Goal: Obtain resource: Download file/media

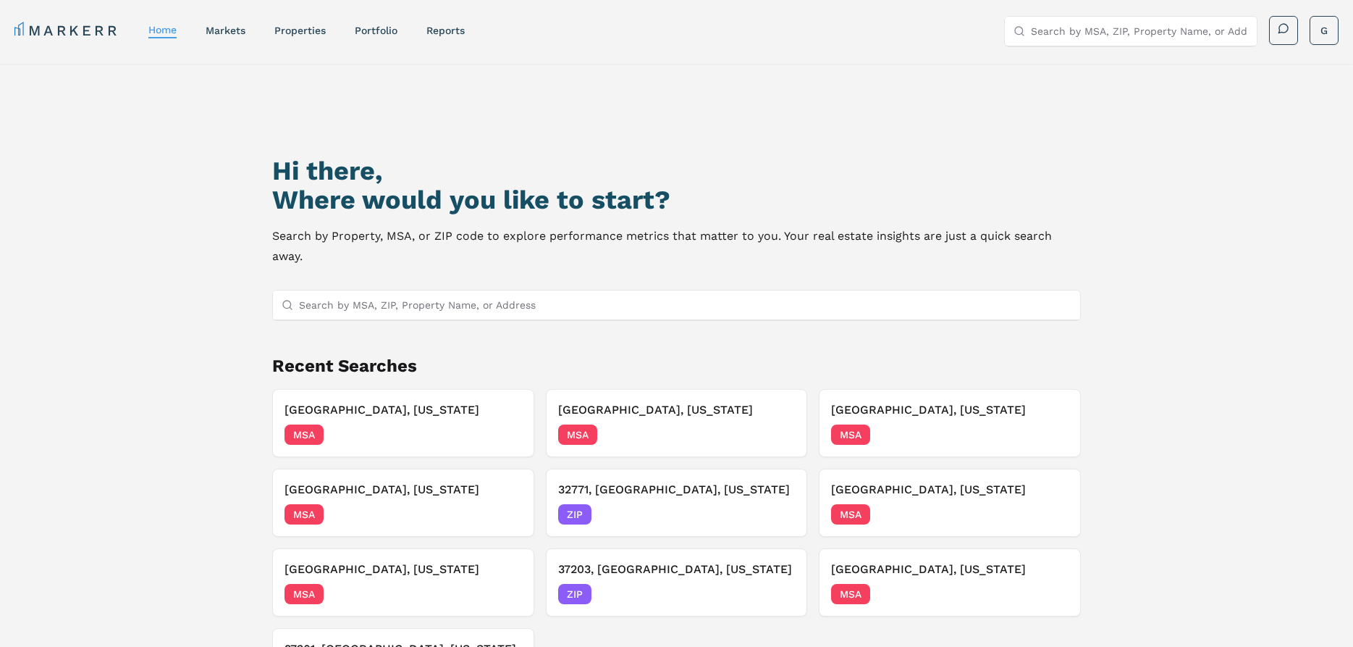
click at [537, 290] on input "Search by MSA, ZIP, Property Name, or Address" at bounding box center [685, 304] width 772 height 29
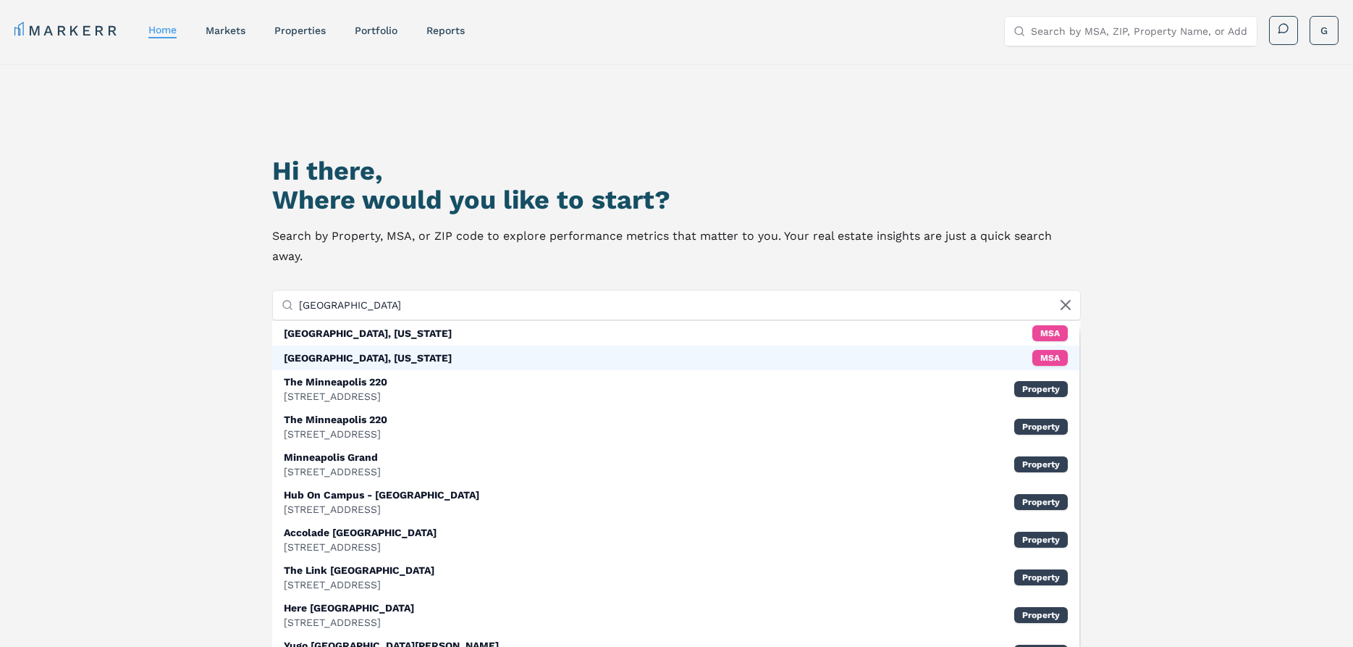
type input "[GEOGRAPHIC_DATA]"
click at [428, 345] on div "[GEOGRAPHIC_DATA], [US_STATE] MSA" at bounding box center [675, 357] width 807 height 25
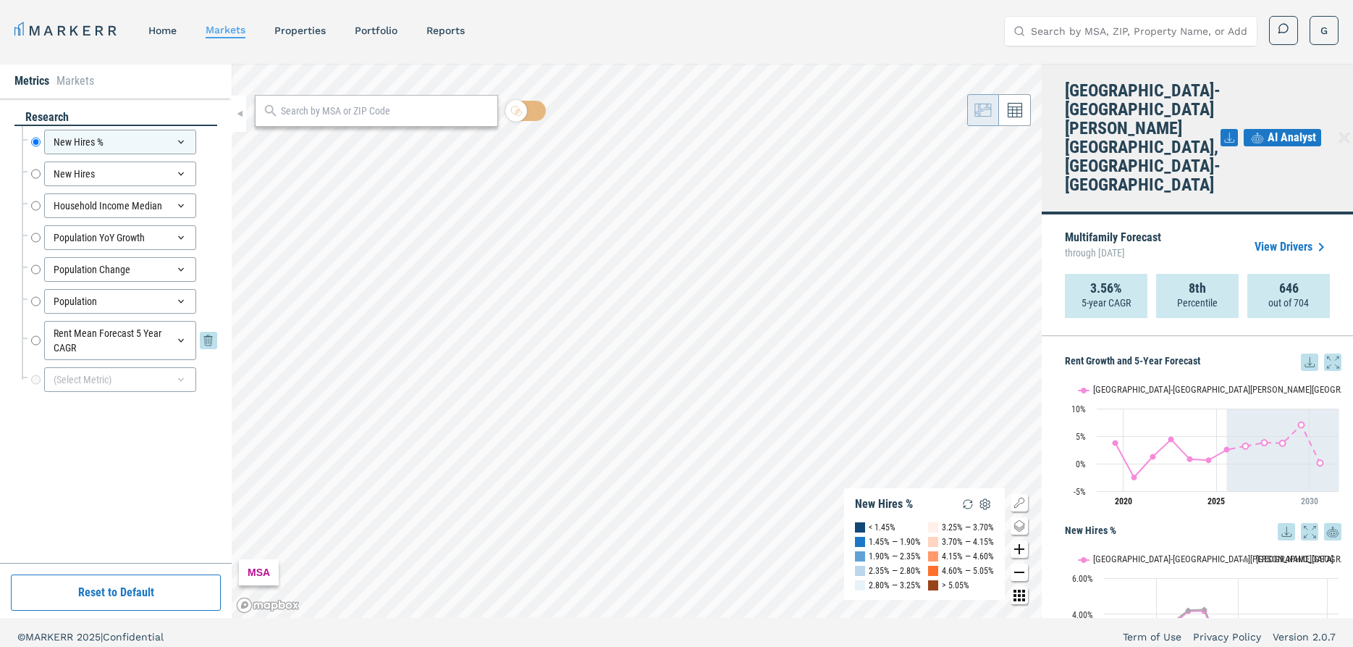
click at [33, 341] on input "Rent Mean Forecast 5 Year CAGR" at bounding box center [35, 340] width 9 height 39
radio input "false"
radio input "true"
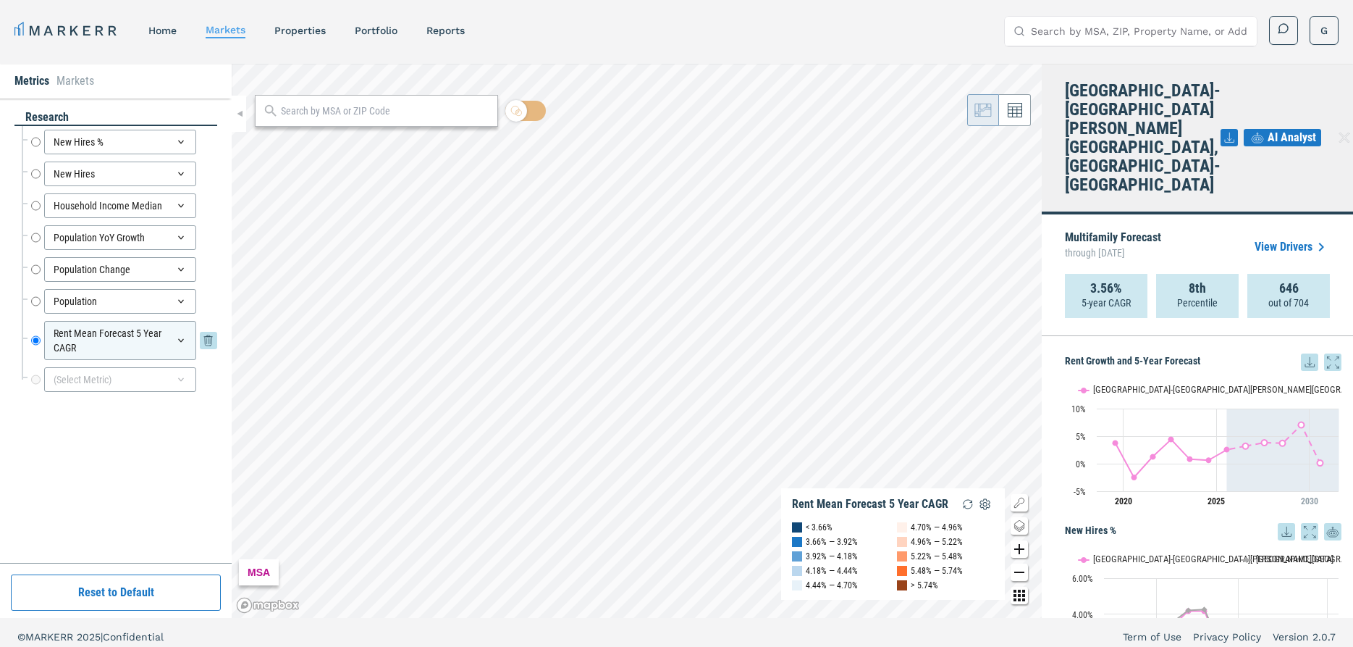
click at [183, 346] on div "Rent Mean Forecast 5 Year CAGR" at bounding box center [120, 340] width 152 height 39
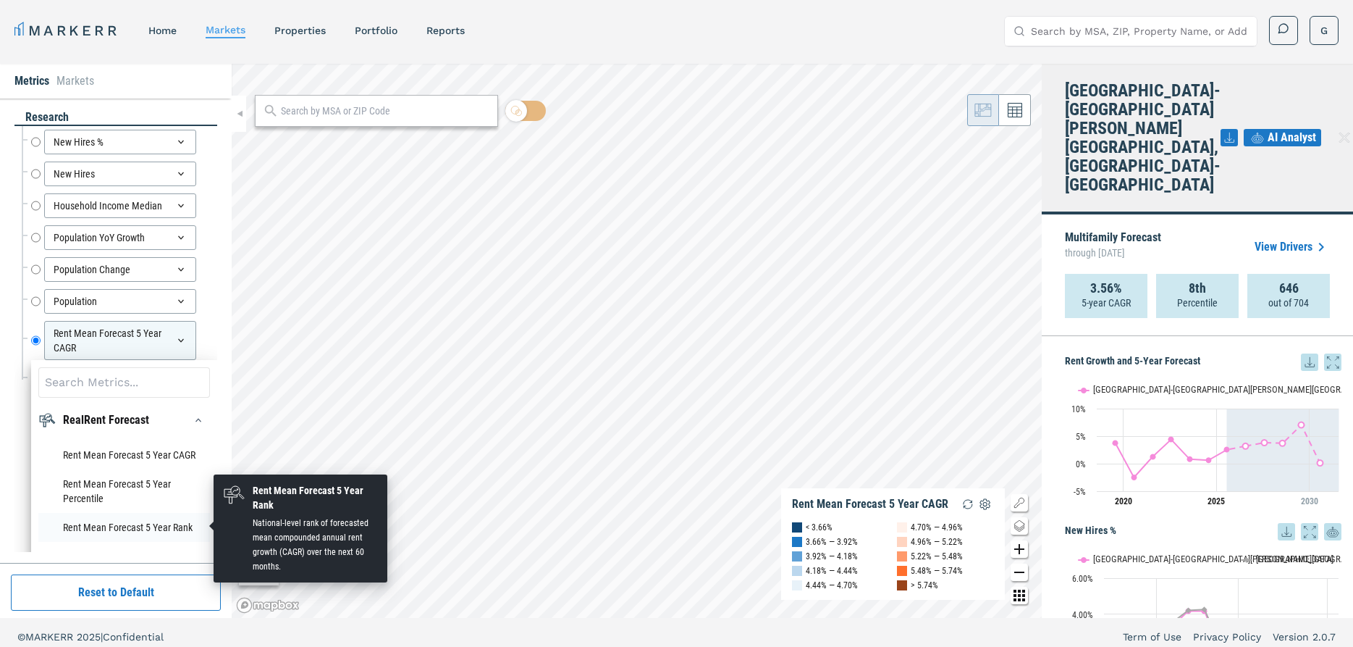
click at [128, 526] on li "Rent Mean Forecast 5 Year Rank" at bounding box center [124, 527] width 172 height 29
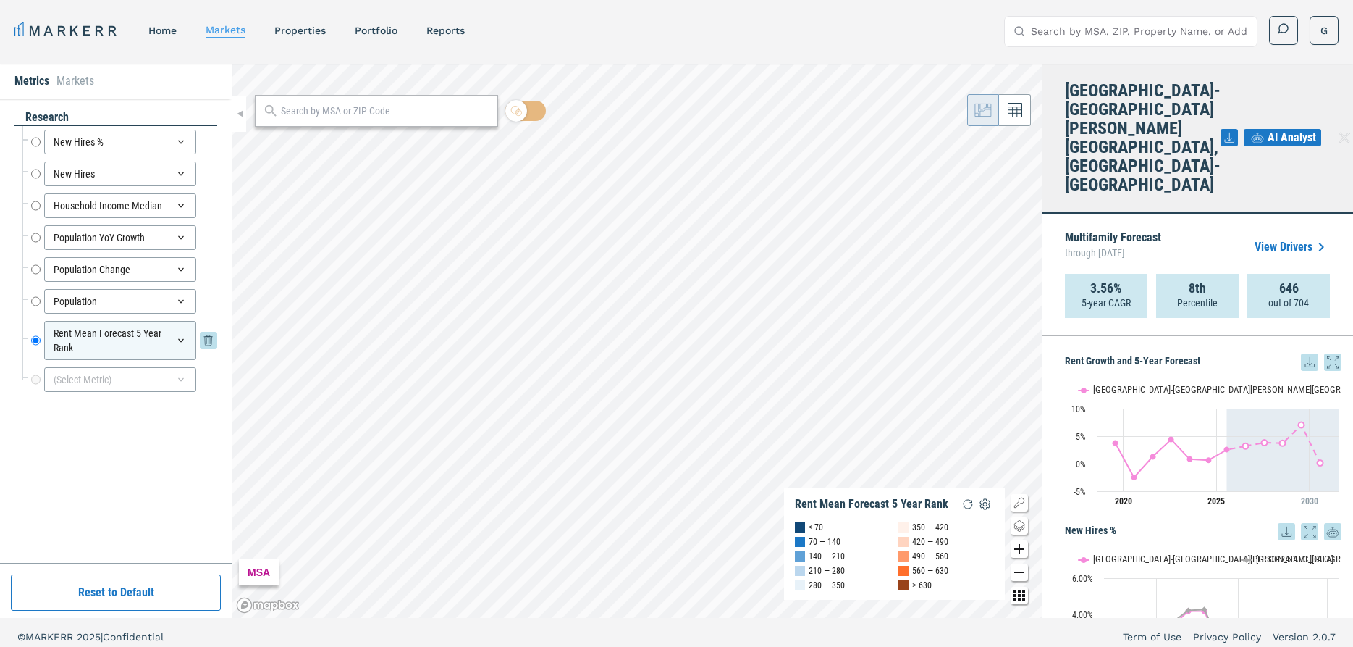
click at [178, 342] on icon at bounding box center [181, 341] width 12 height 12
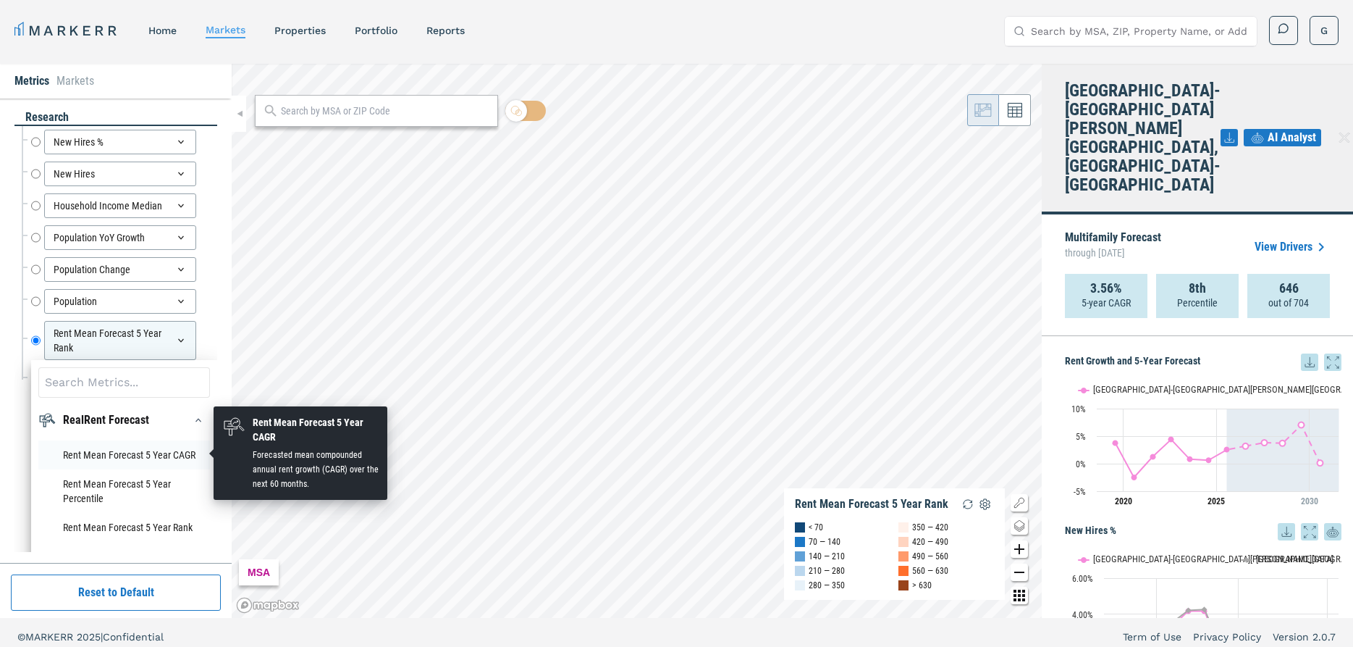
click at [154, 449] on li "Rent Mean Forecast 5 Year CAGR" at bounding box center [124, 454] width 172 height 29
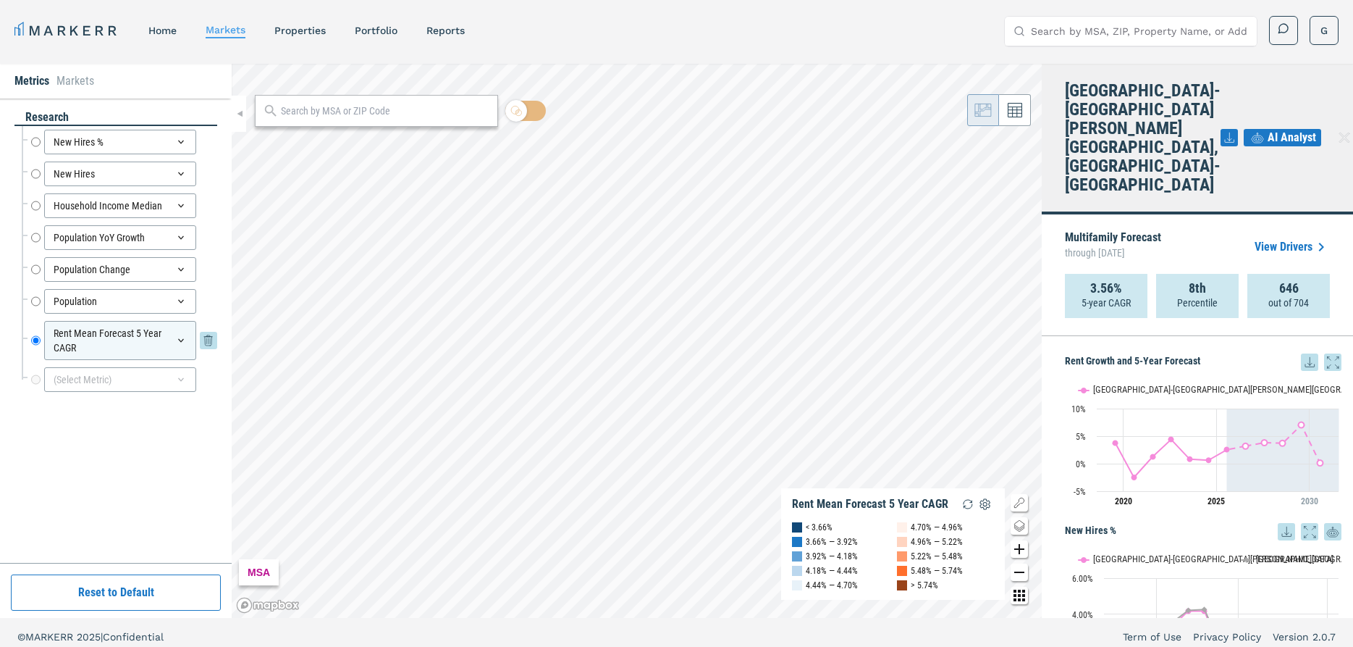
click at [178, 346] on div "Rent Mean Forecast 5 Year CAGR" at bounding box center [120, 340] width 152 height 39
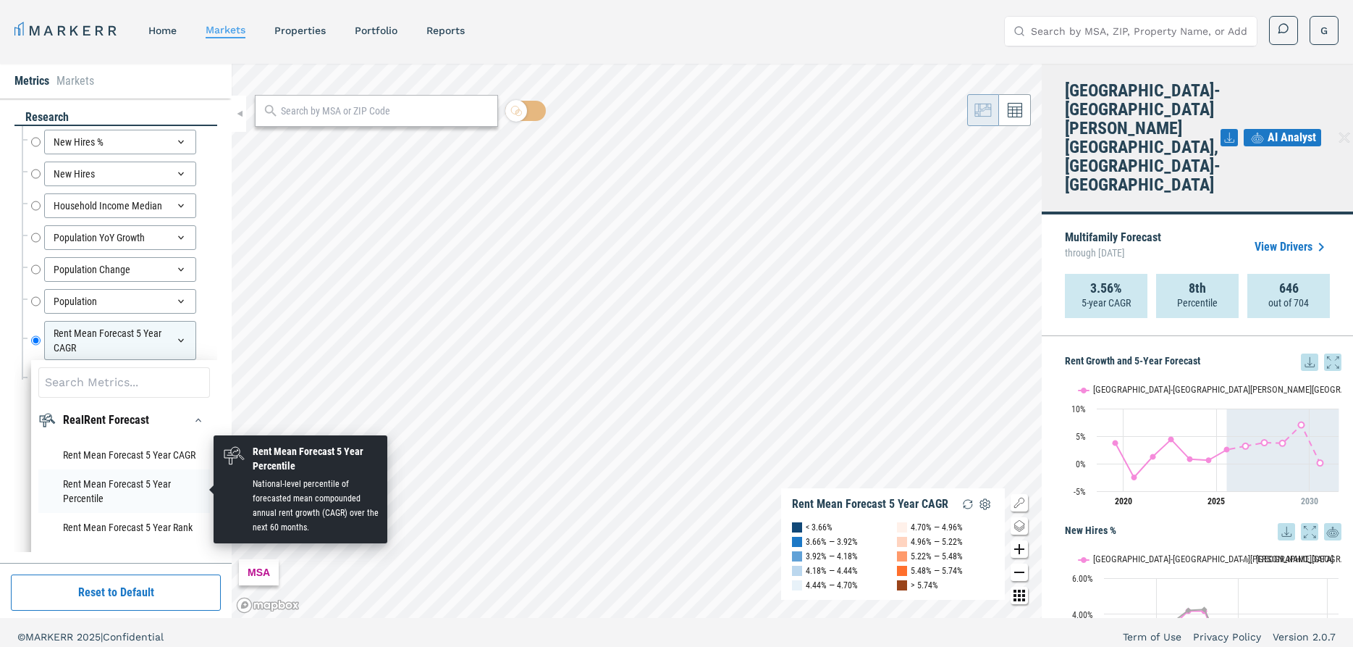
scroll to position [88, 0]
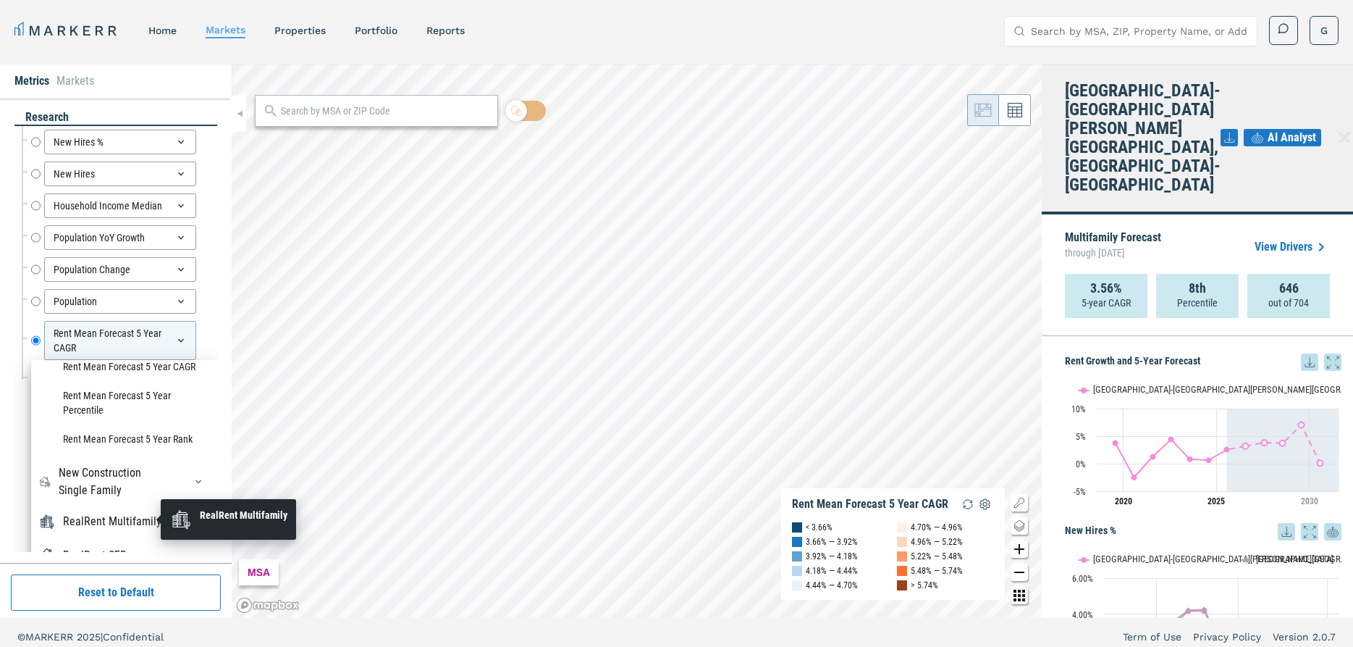
click at [137, 516] on div "RealRent Multifamily" at bounding box center [112, 521] width 98 height 17
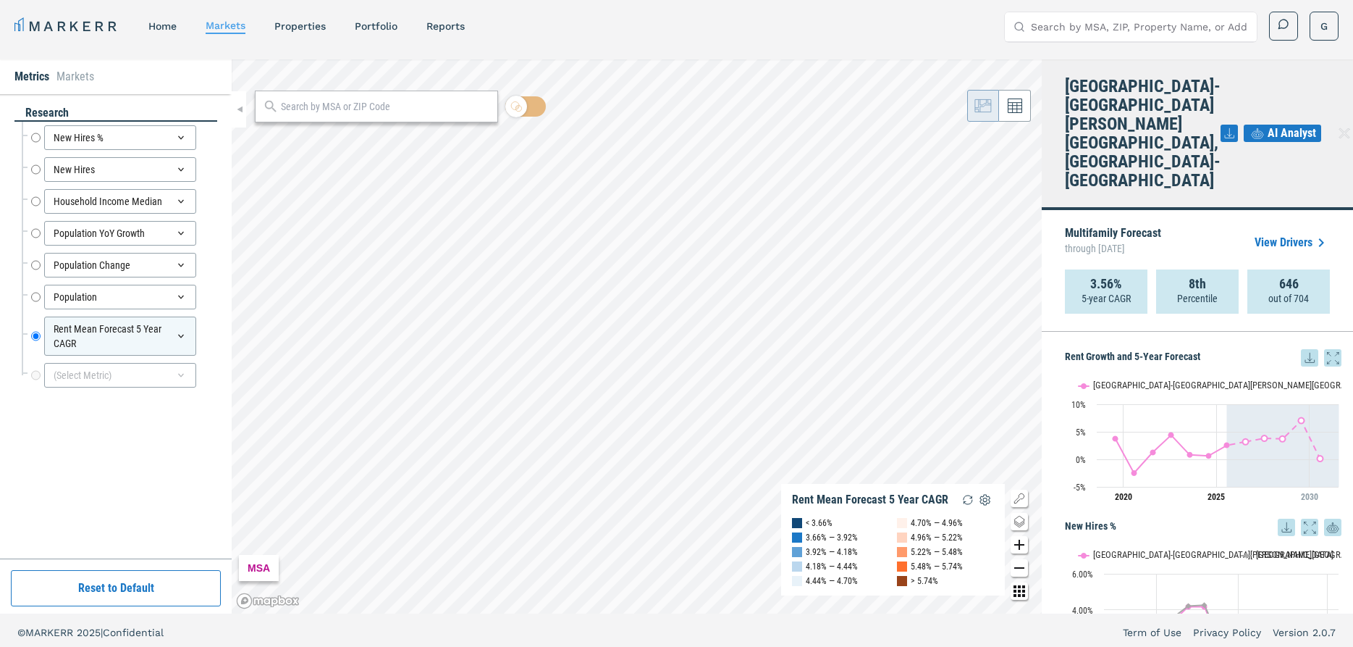
drag, startPoint x: 214, startPoint y: 370, endPoint x: 208, endPoint y: 412, distance: 42.4
click at [208, 412] on div "research New Hires % New Hires % New Hires New Hires Household Income Median Ho…" at bounding box center [115, 326] width 203 height 442
click at [177, 342] on div "Rent Mean Forecast 5 Year CAGR" at bounding box center [120, 335] width 152 height 39
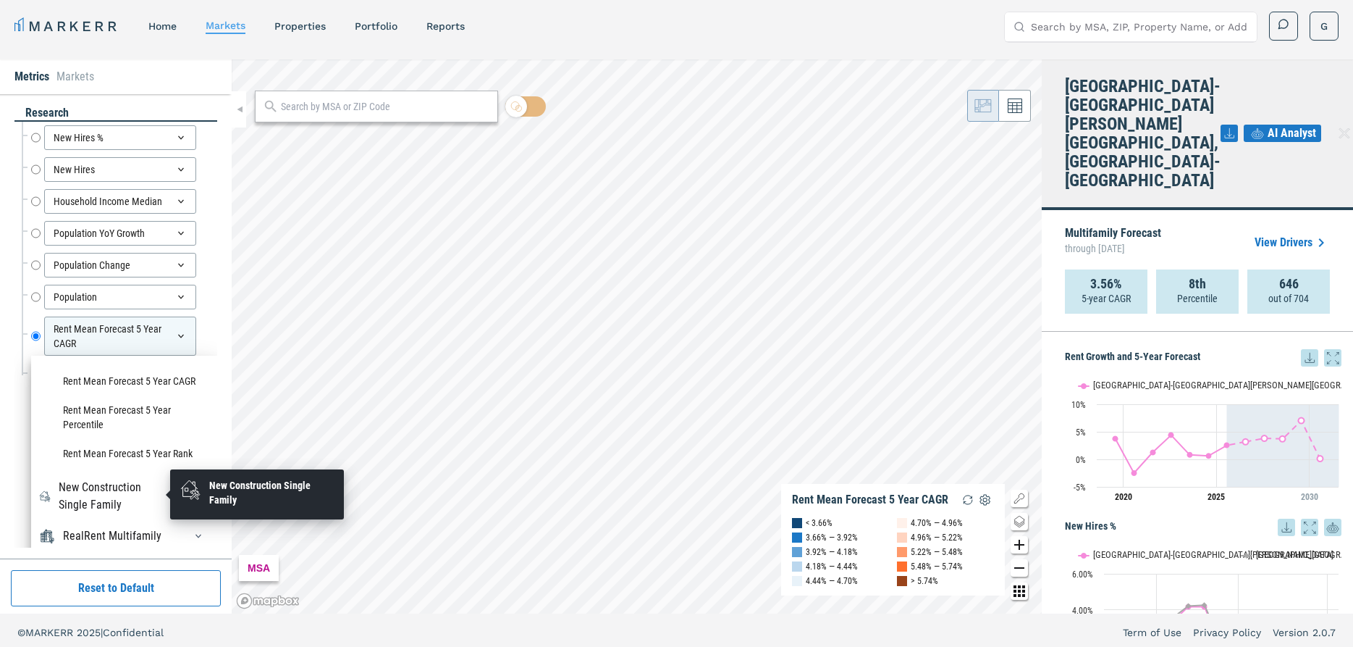
scroll to position [88, 0]
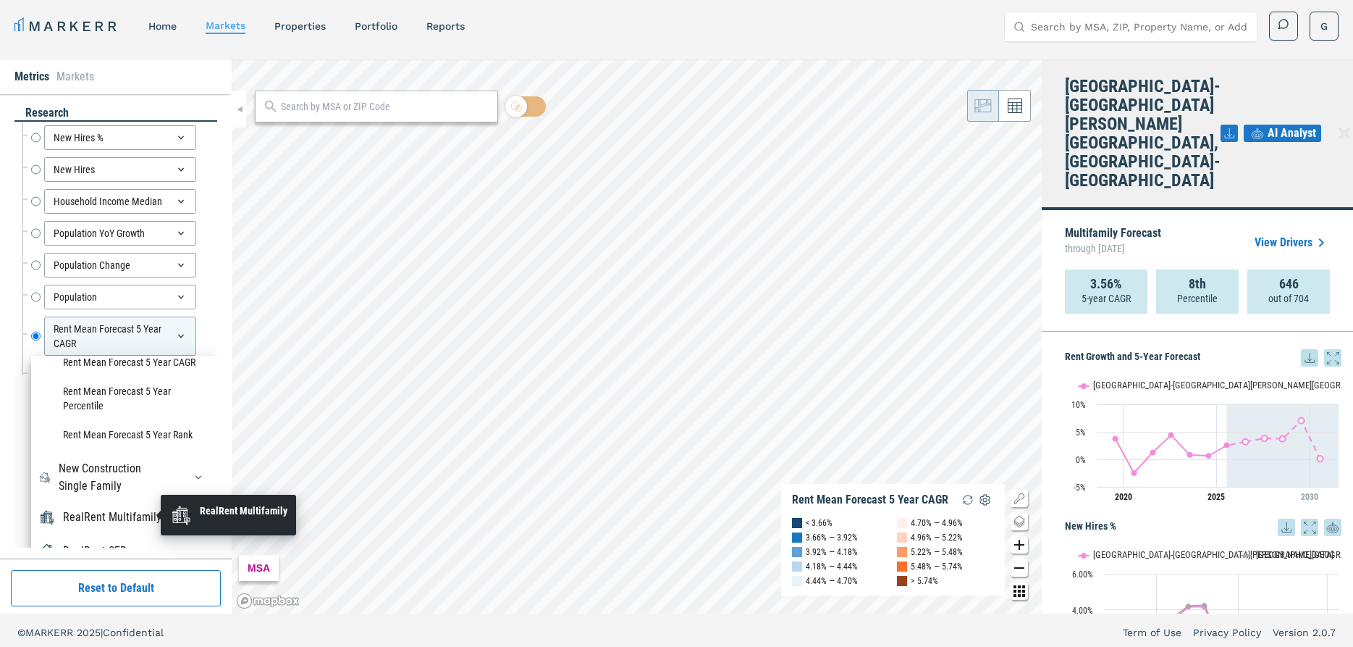
click at [136, 518] on div "RealRent Multifamily" at bounding box center [112, 516] width 98 height 17
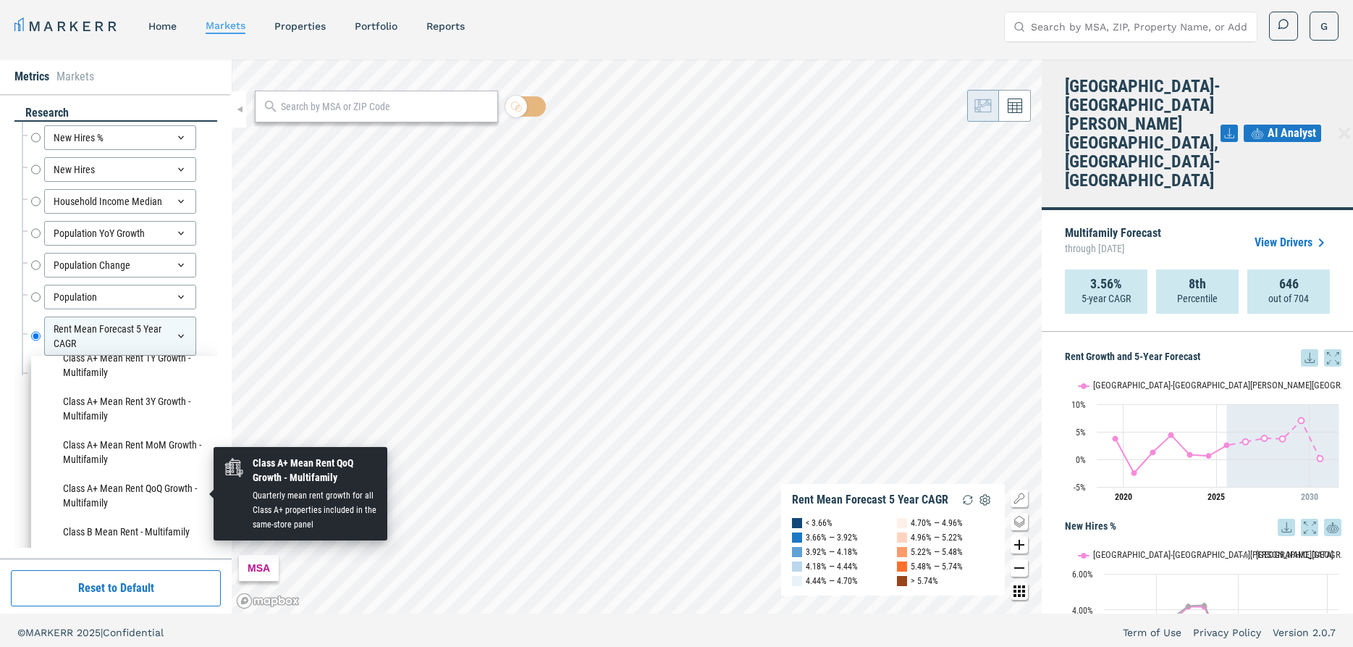
scroll to position [575, 0]
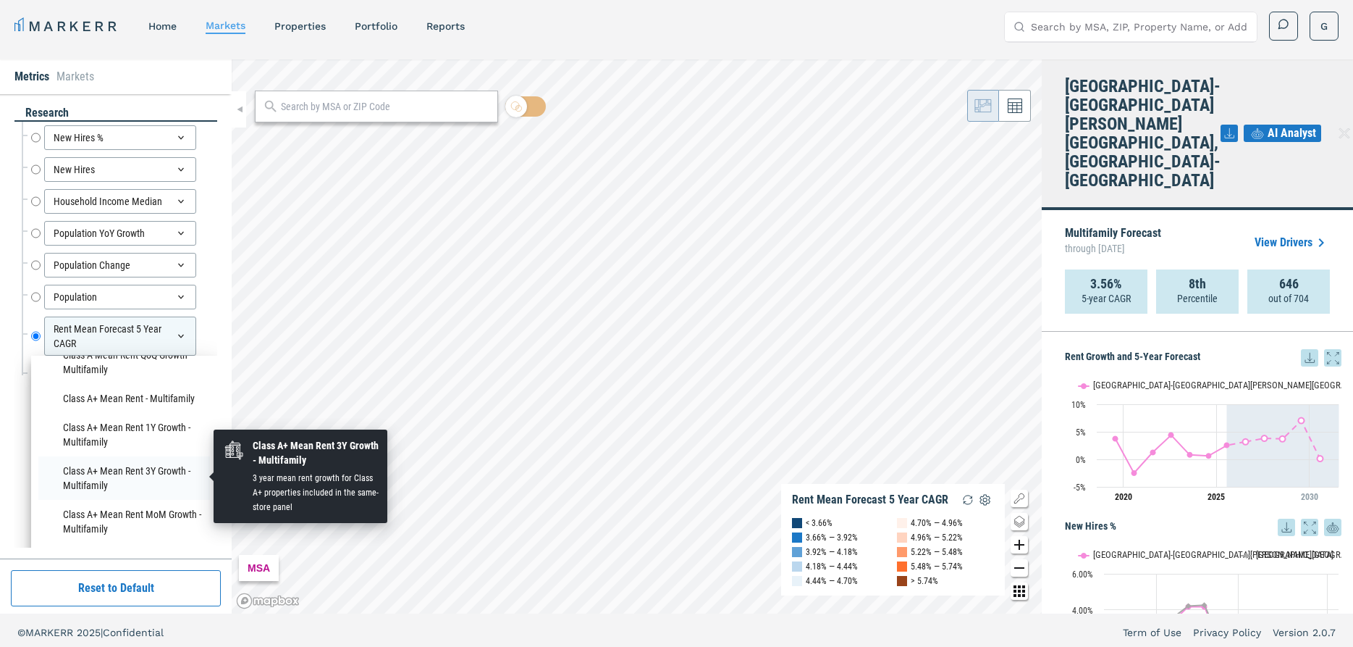
click at [136, 467] on li "Class A+ Mean Rent 3Y Growth - Multifamily" at bounding box center [124, 477] width 172 height 43
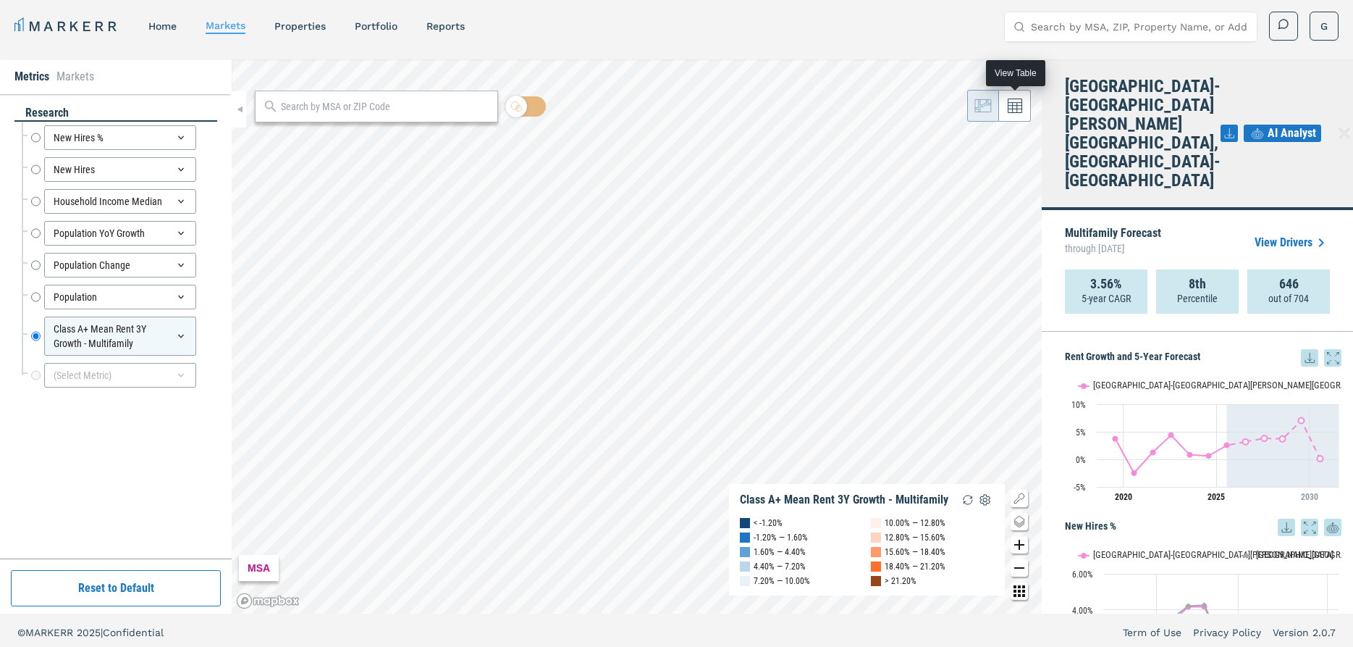
click at [1014, 104] on icon at bounding box center [1015, 105] width 14 height 14
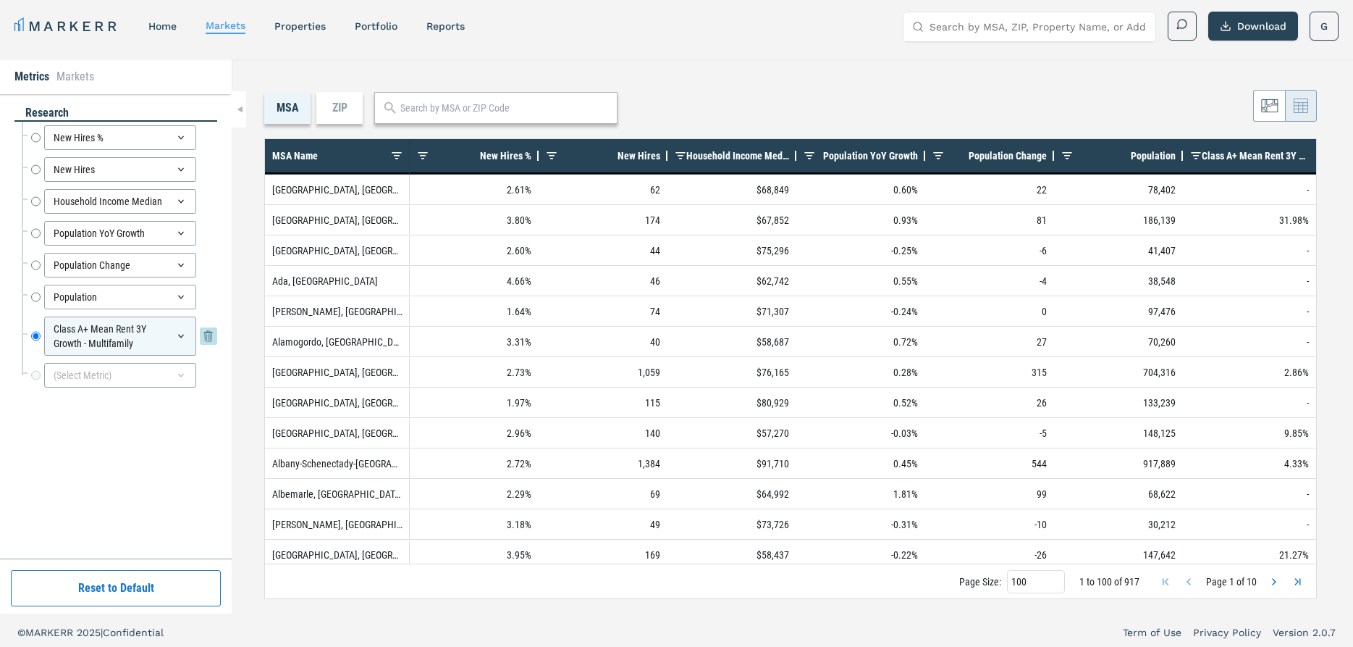
click at [181, 332] on icon at bounding box center [181, 336] width 12 height 12
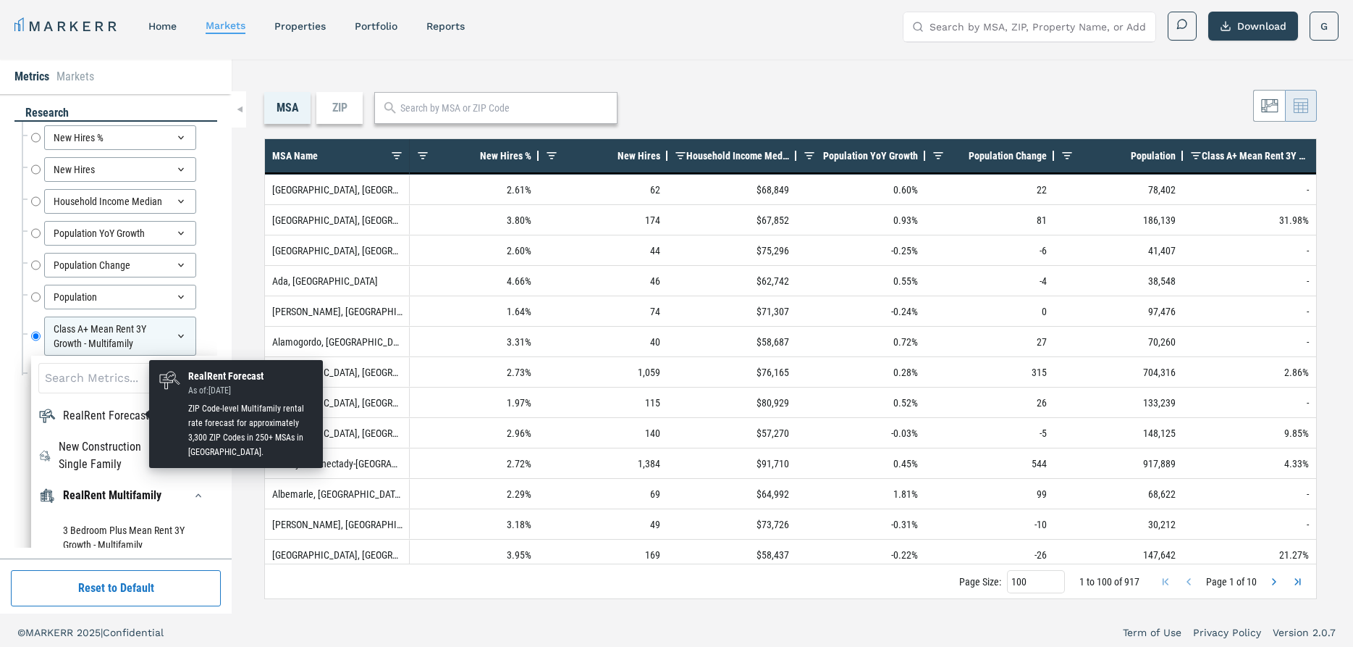
click at [104, 412] on div "RealRent Forecast" at bounding box center [106, 415] width 86 height 17
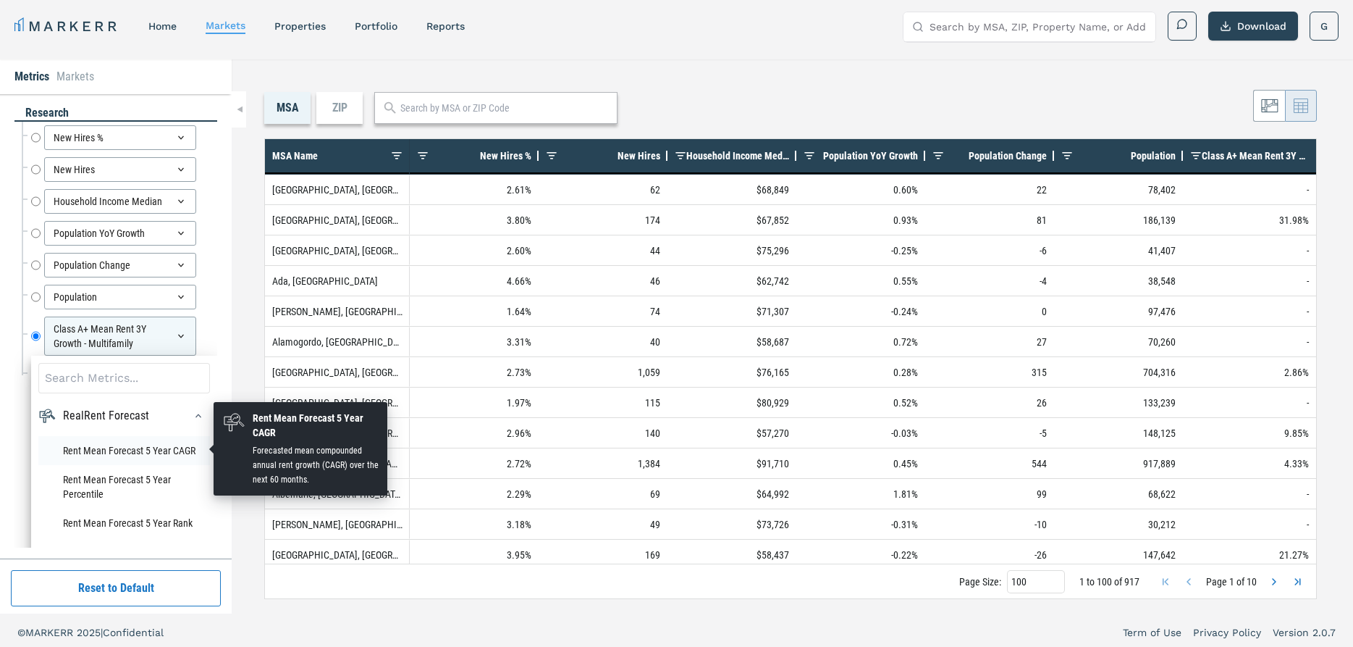
click at [134, 451] on li "Rent Mean Forecast 5 Year CAGR" at bounding box center [124, 450] width 172 height 29
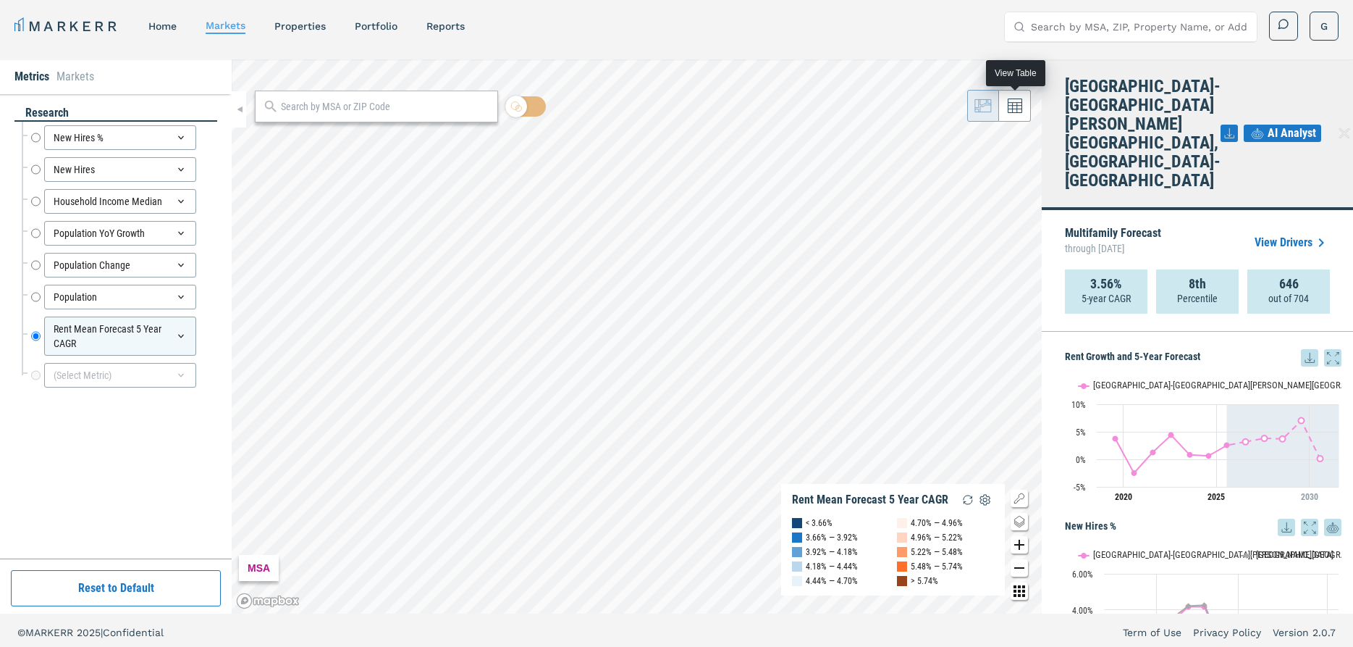
click at [1012, 105] on icon at bounding box center [1015, 105] width 14 height 14
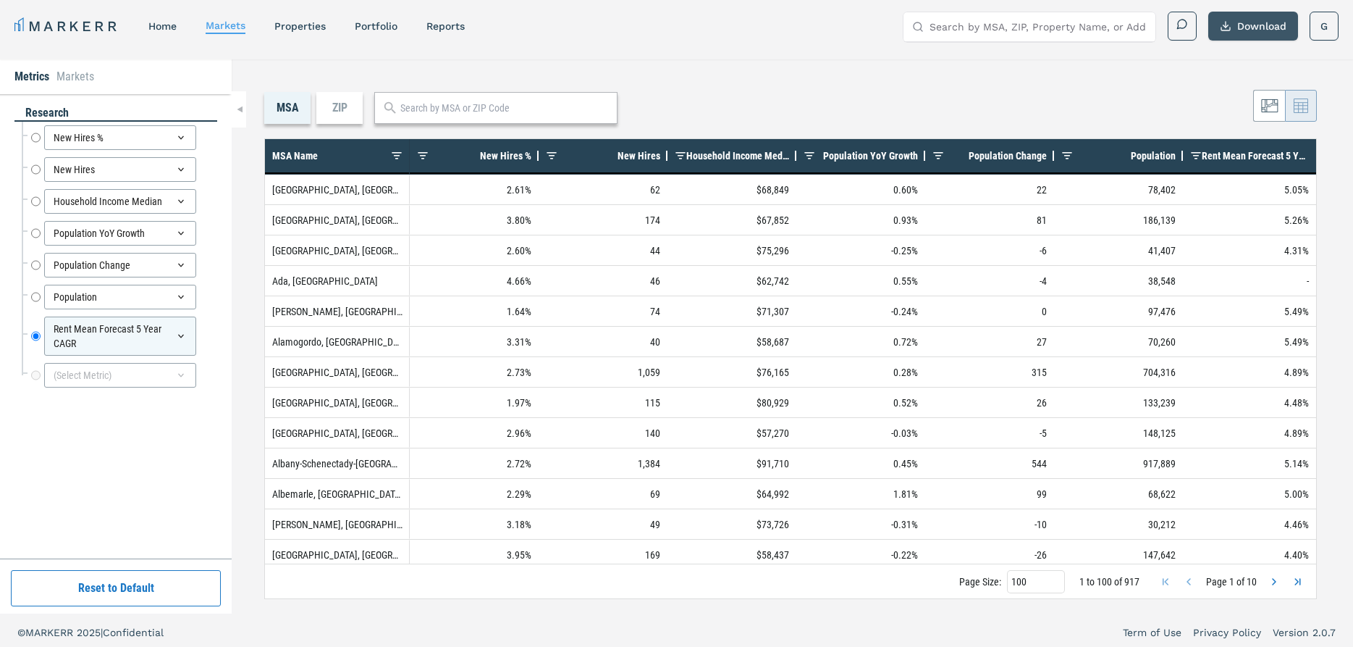
click at [1256, 20] on button "Download" at bounding box center [1254, 26] width 90 height 29
